Goal: Navigation & Orientation: Find specific page/section

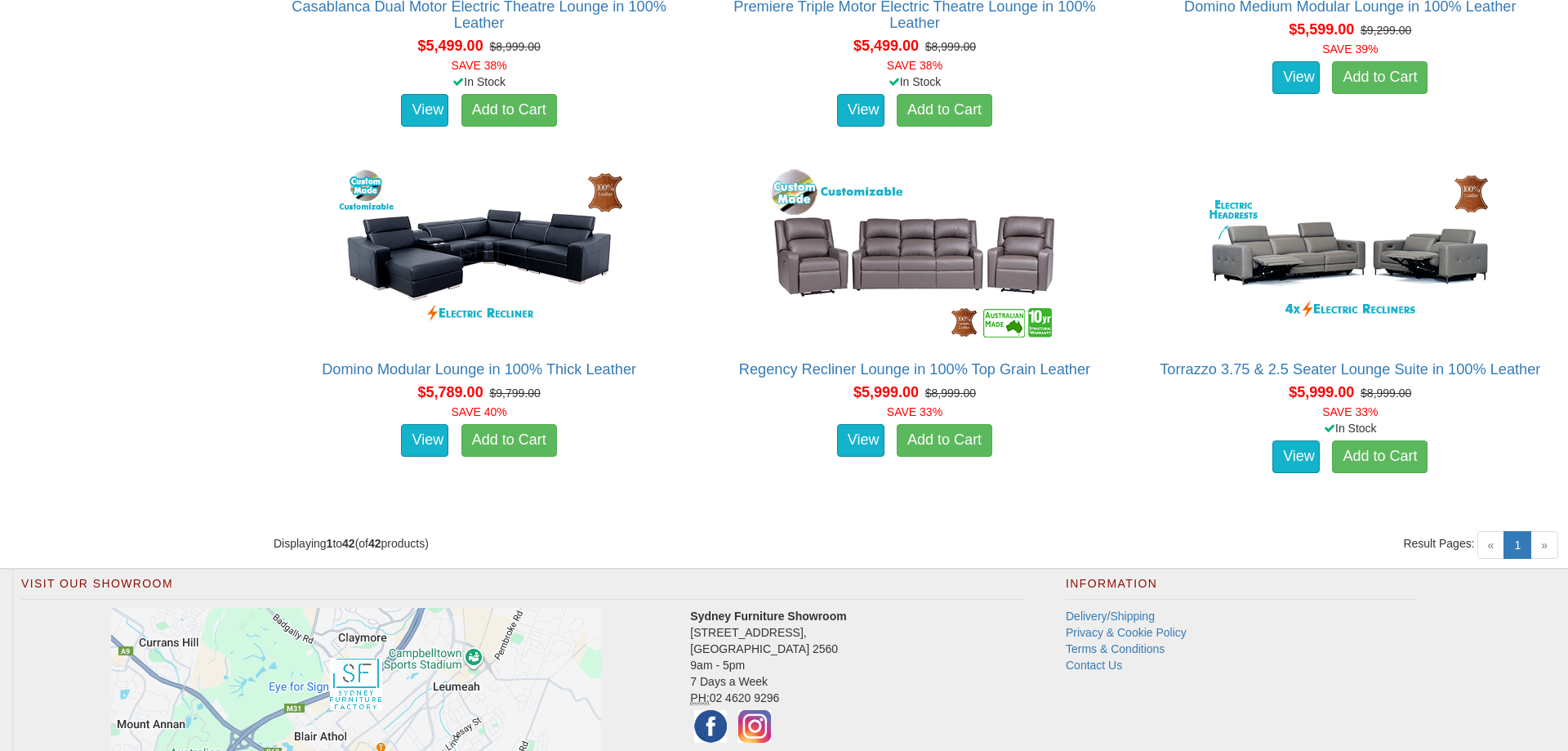
scroll to position [5623, 0]
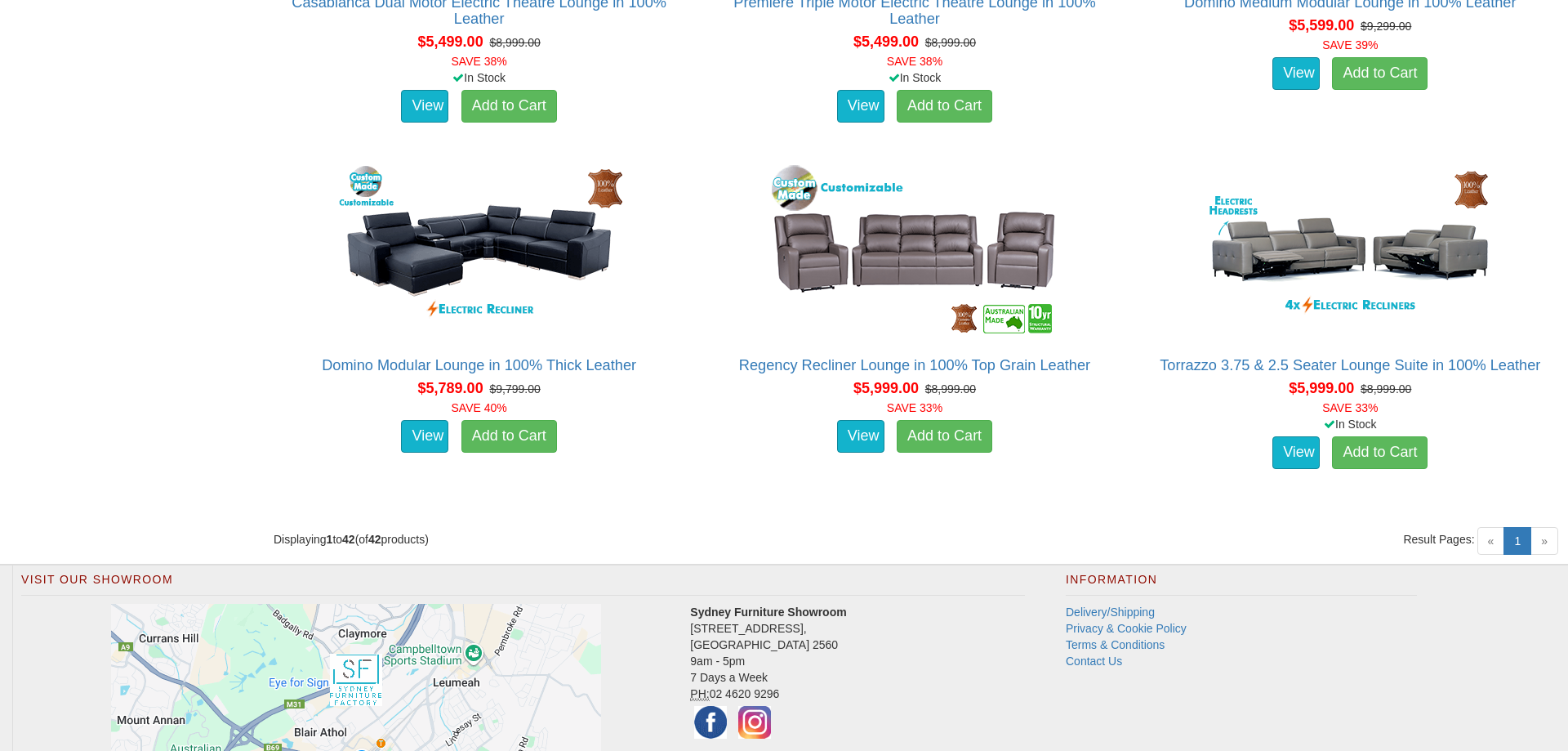
click at [1548, 541] on span "»" at bounding box center [1544, 540] width 28 height 28
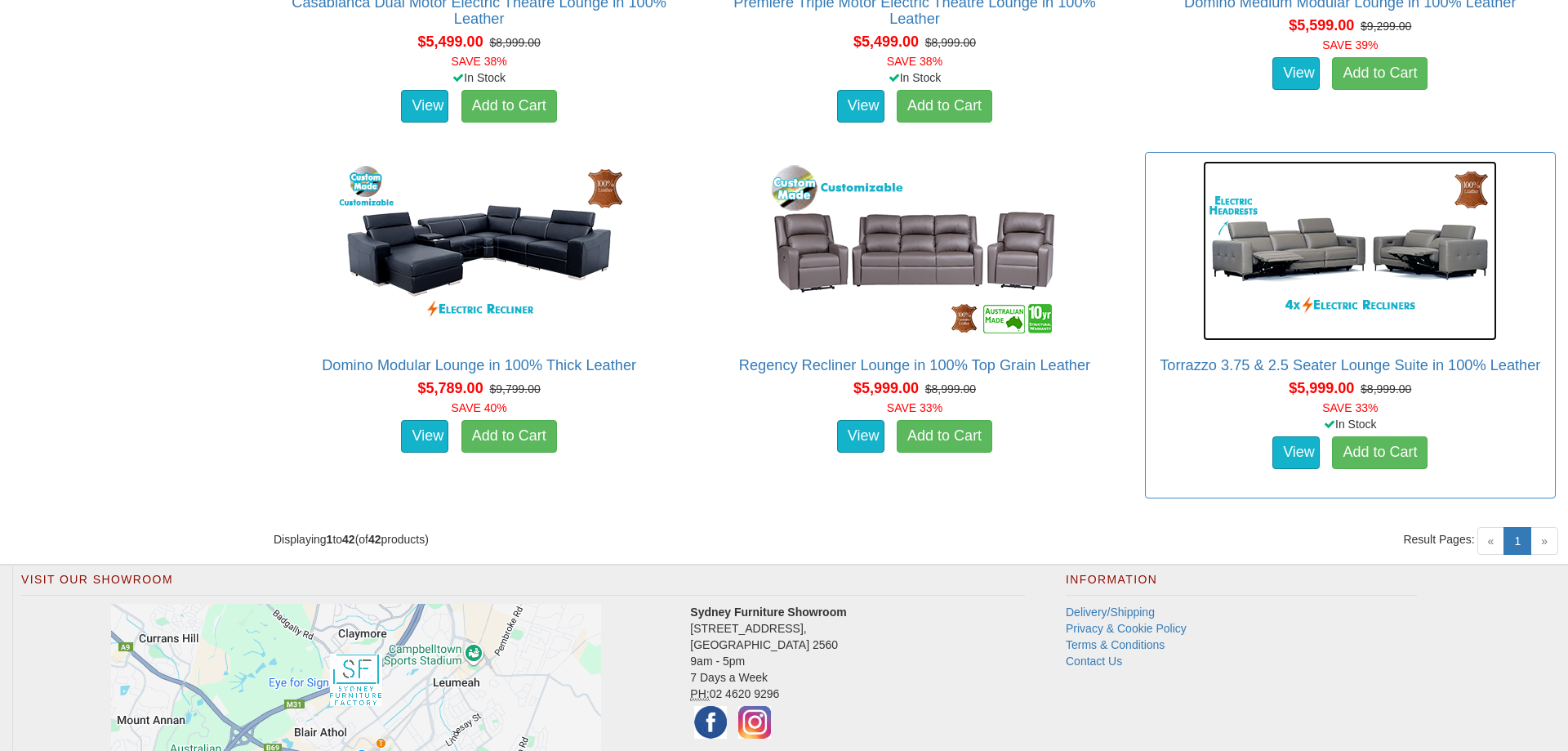
click at [1336, 264] on img at bounding box center [1350, 250] width 294 height 180
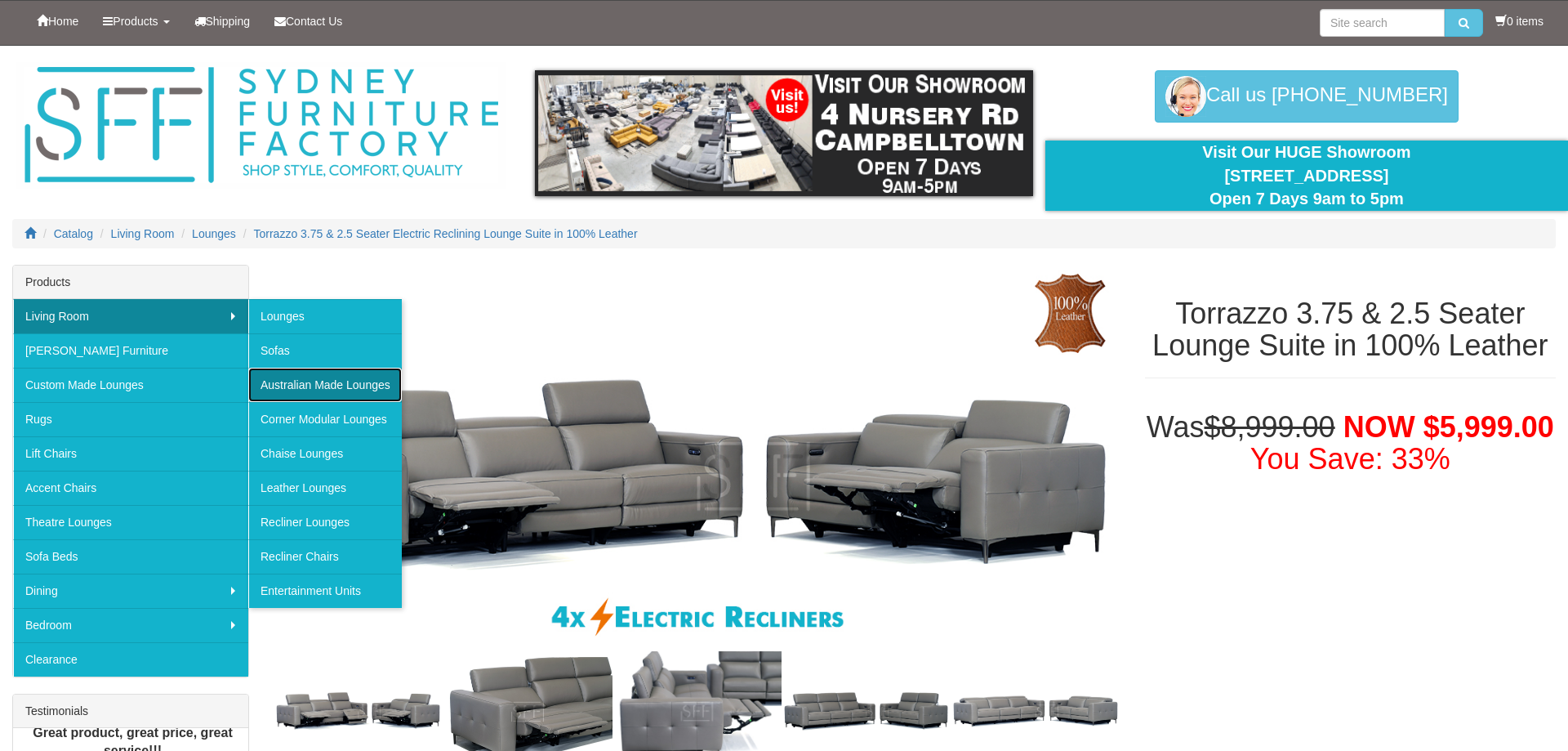
click at [317, 385] on link "Australian Made Lounges" at bounding box center [325, 385] width 153 height 34
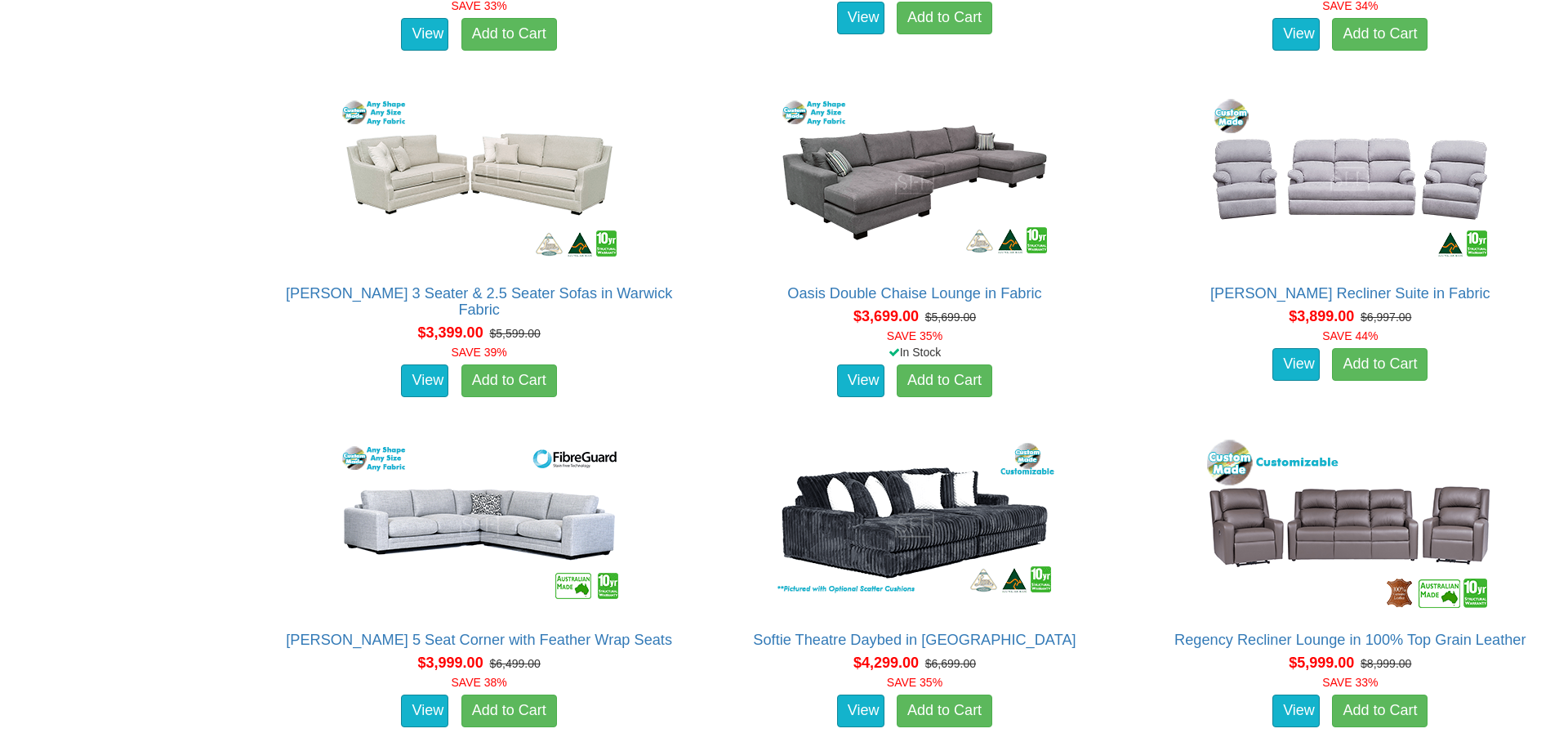
scroll to position [4165, 0]
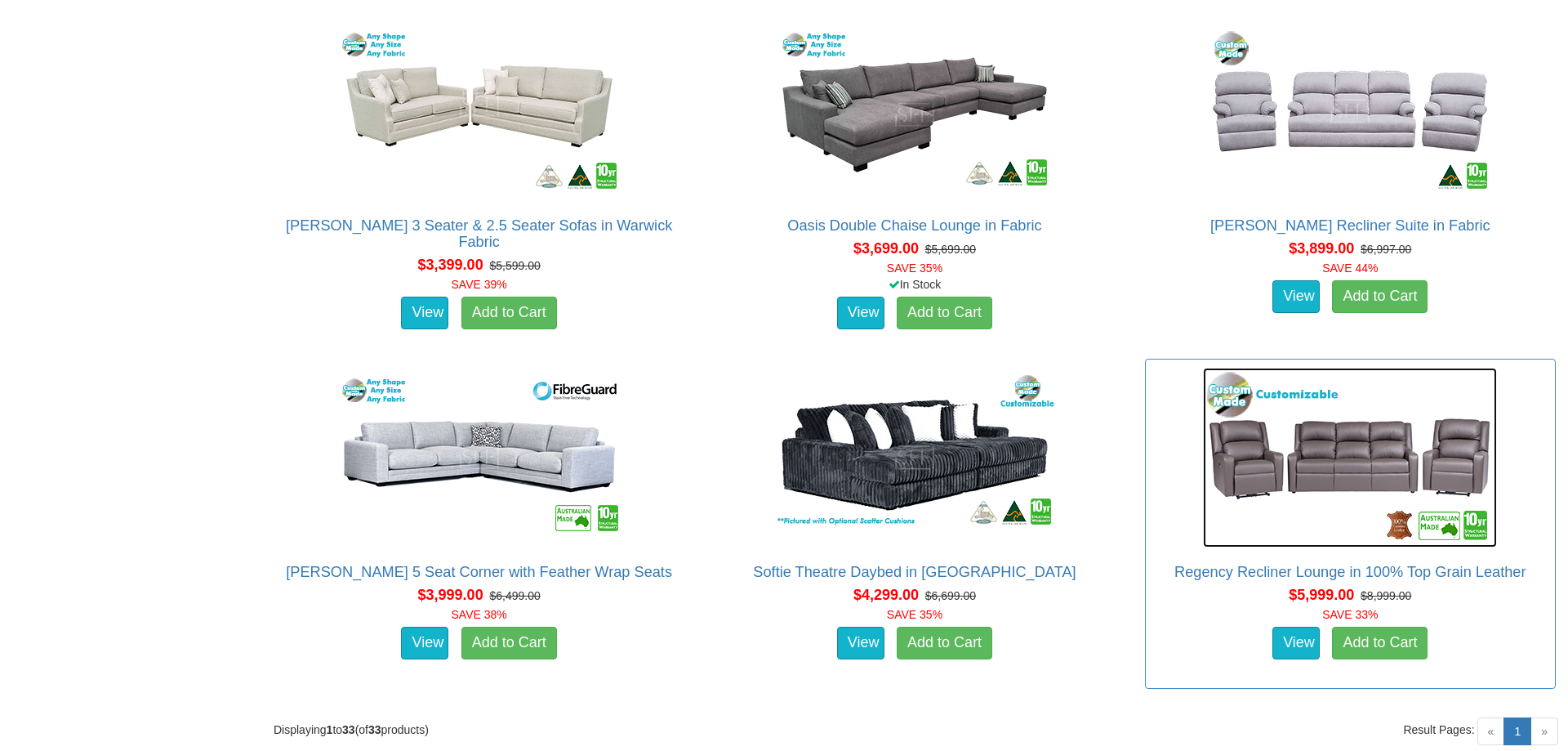
click at [1318, 492] on img at bounding box center [1350, 457] width 294 height 180
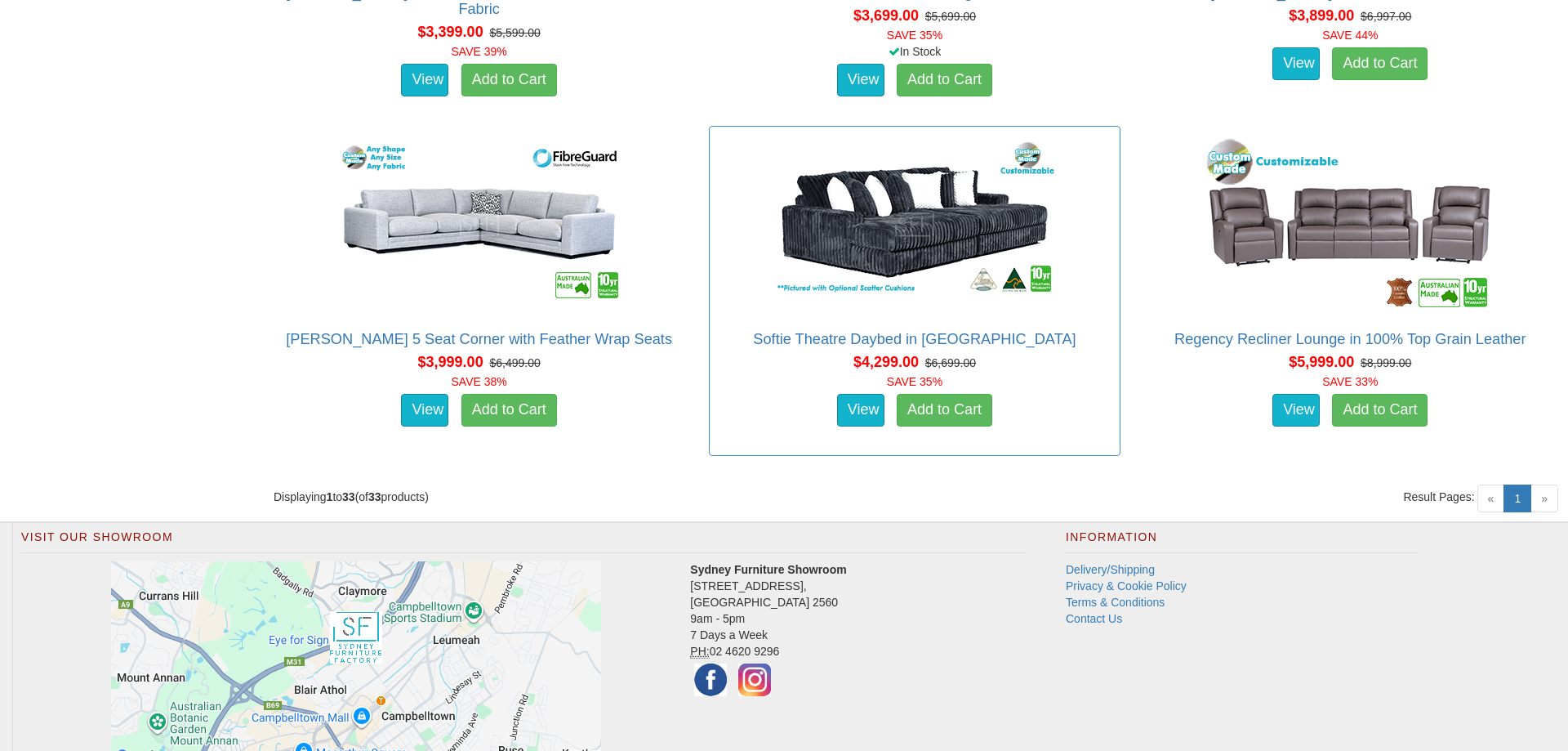
scroll to position [4496, 0]
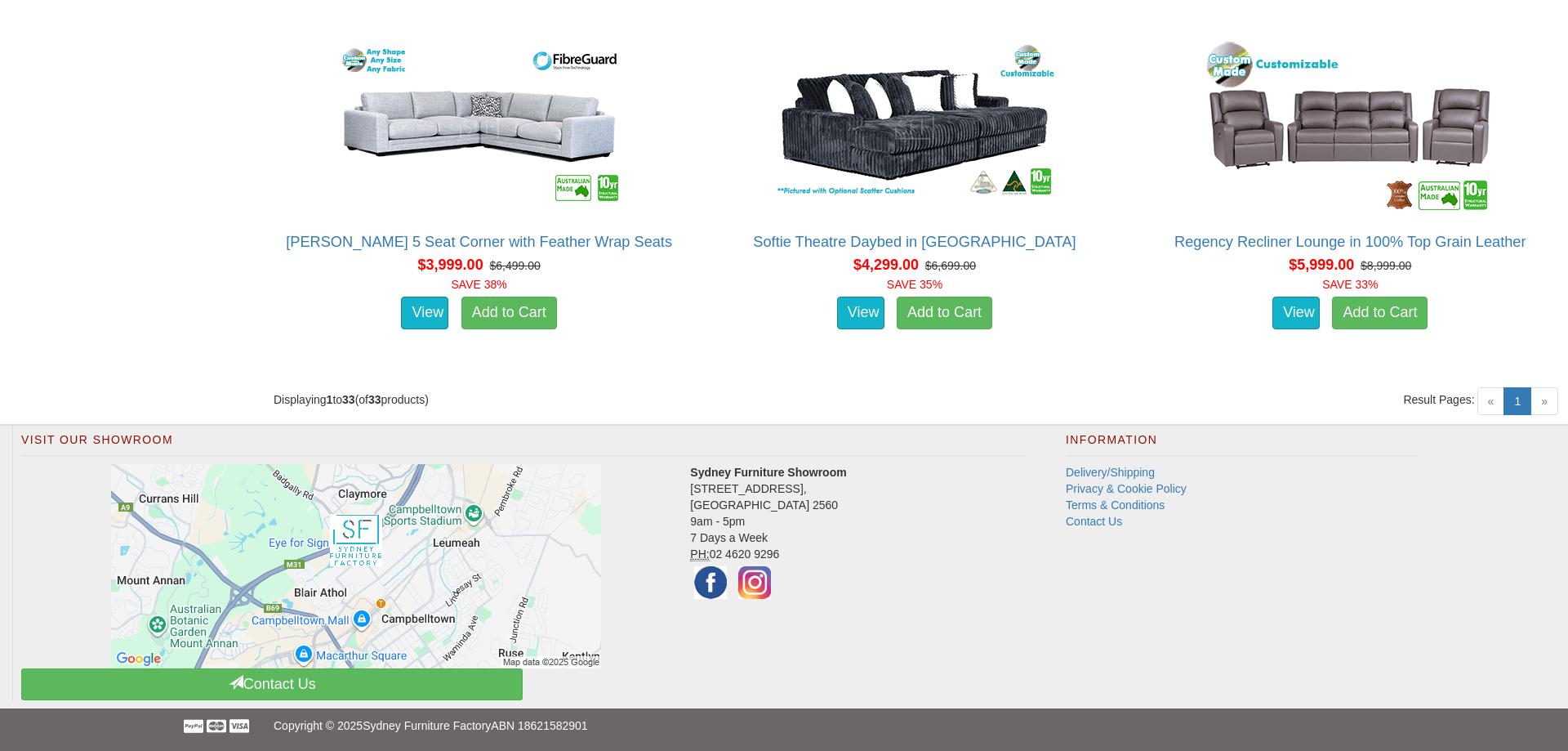
click at [1544, 404] on span "»" at bounding box center [1544, 401] width 28 height 28
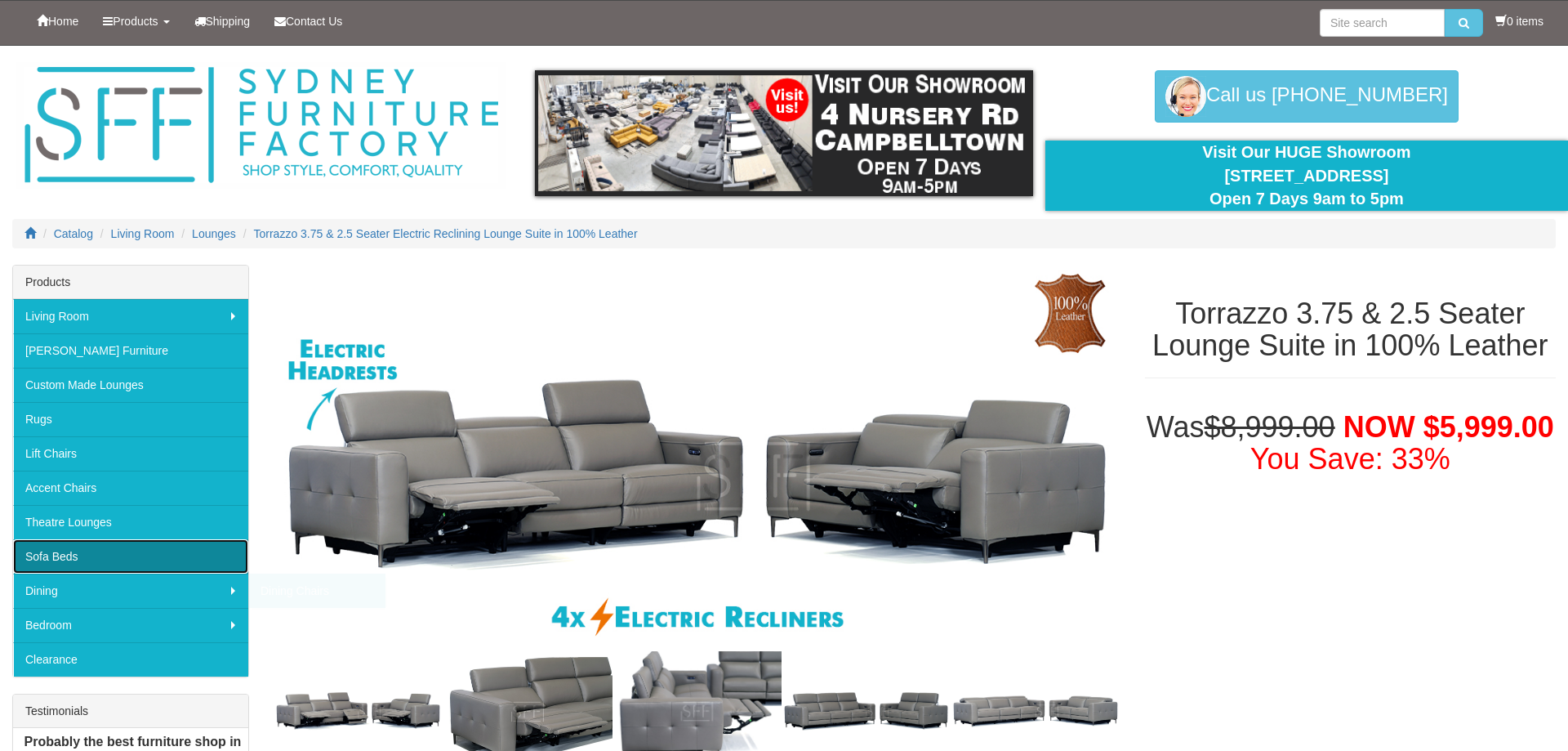
click at [85, 552] on link "Sofa Beds" at bounding box center [130, 557] width 235 height 34
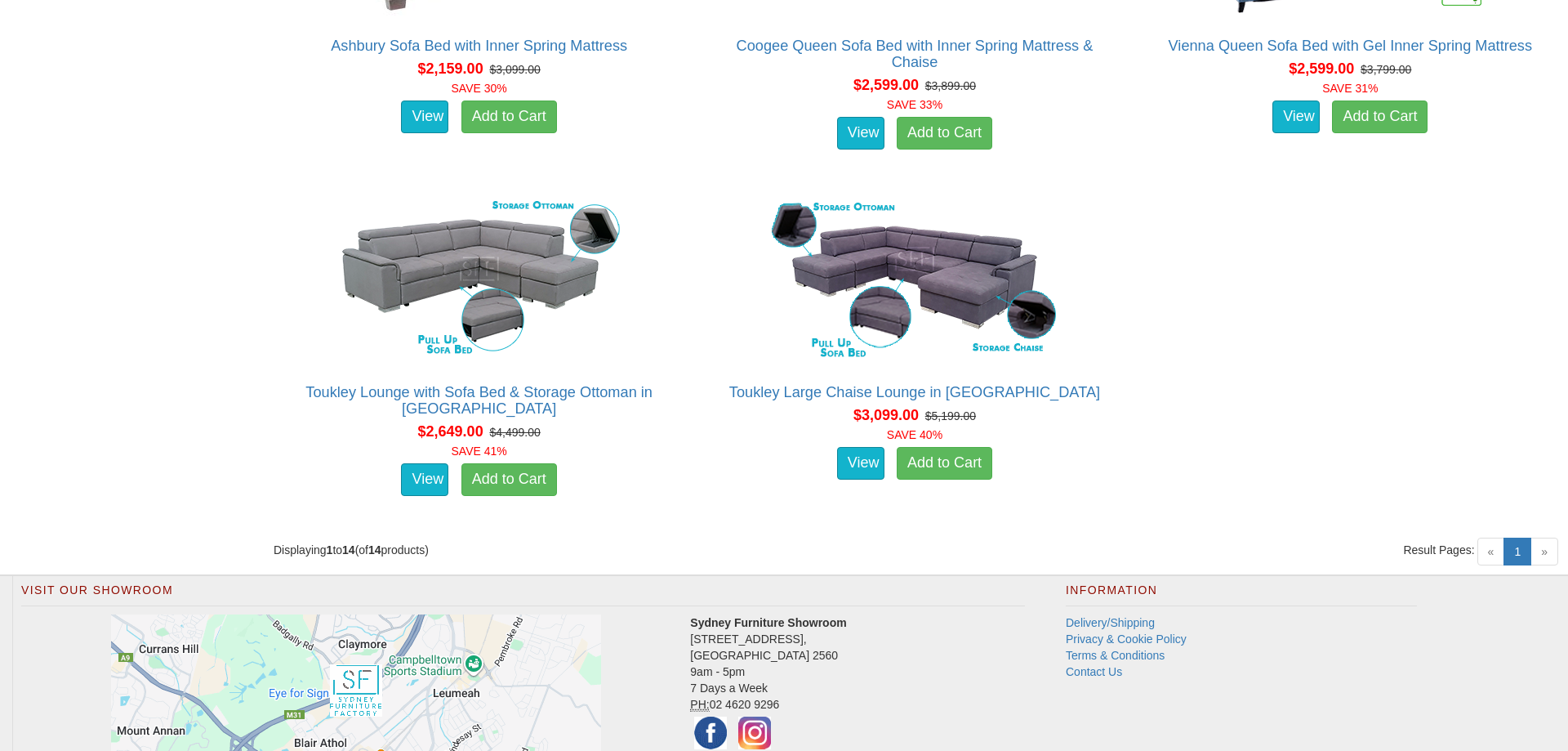
scroll to position [2374, 0]
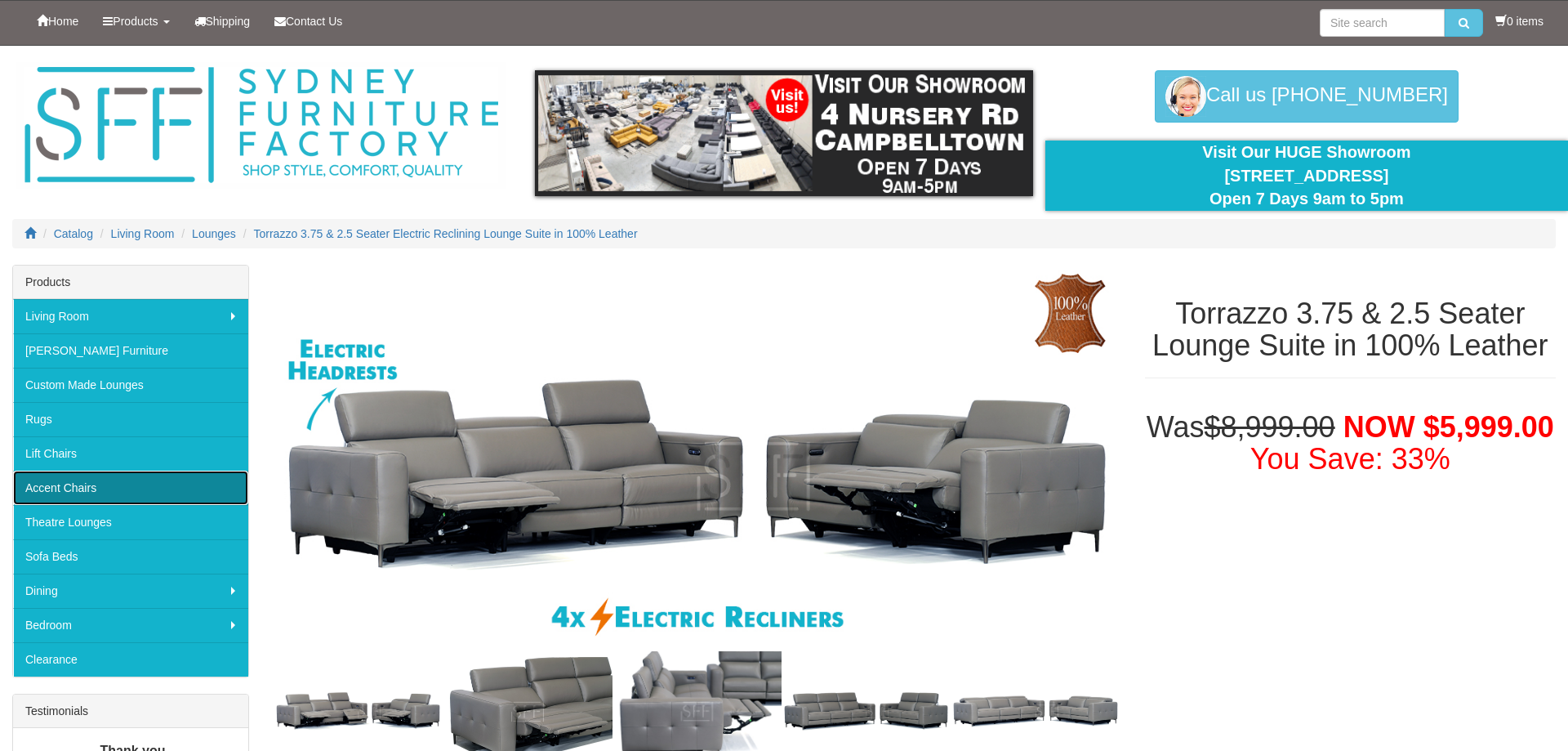
click at [103, 483] on link "Accent Chairs" at bounding box center [130, 488] width 235 height 34
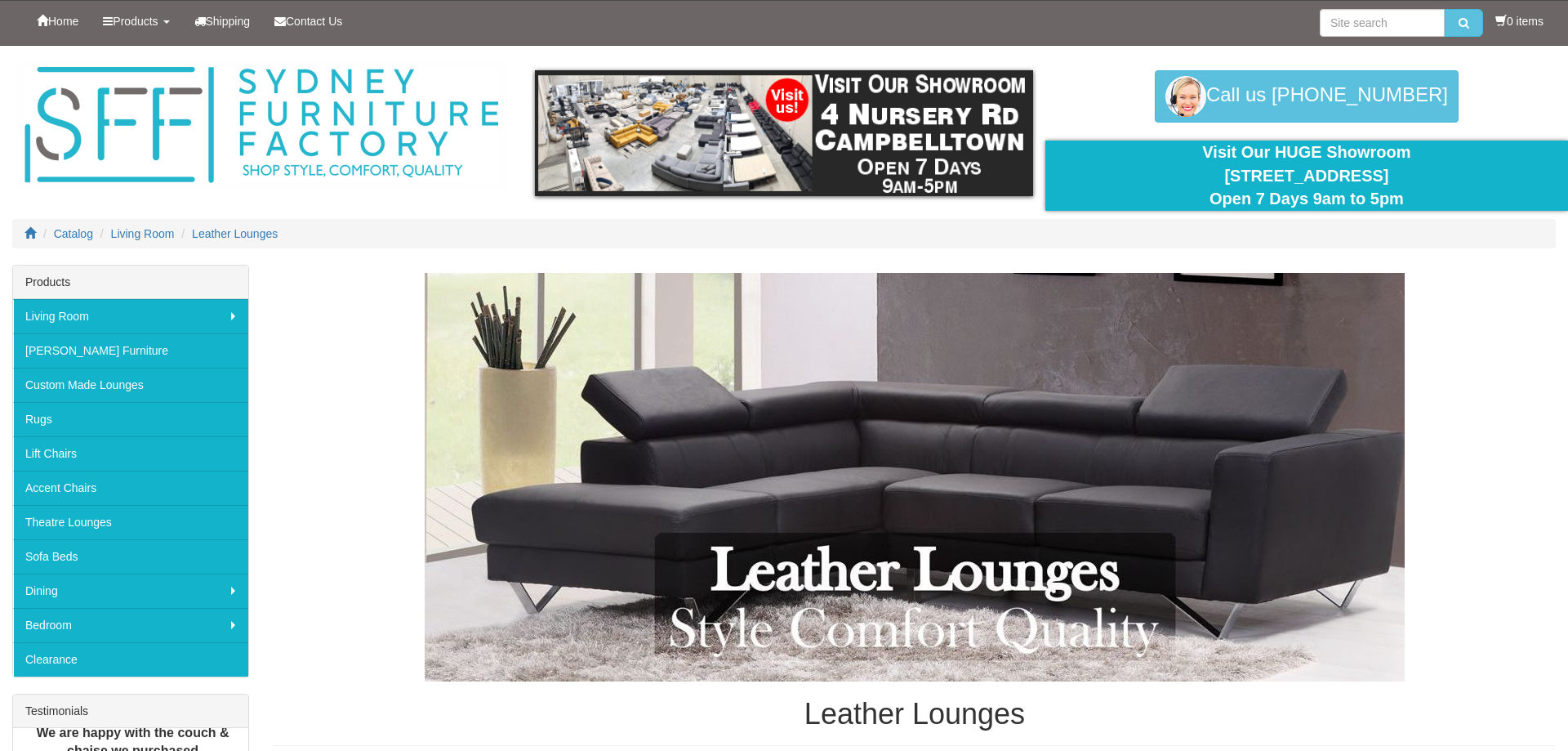
scroll to position [5623, 0]
